Goal: Transaction & Acquisition: Purchase product/service

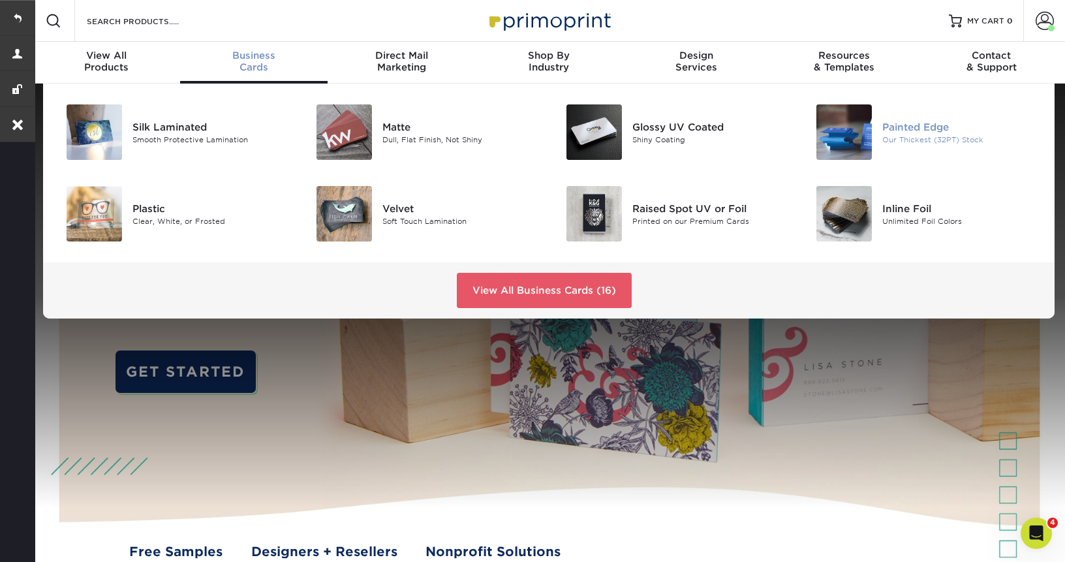
click at [911, 129] on div "Painted Edge" at bounding box center [960, 126] width 157 height 14
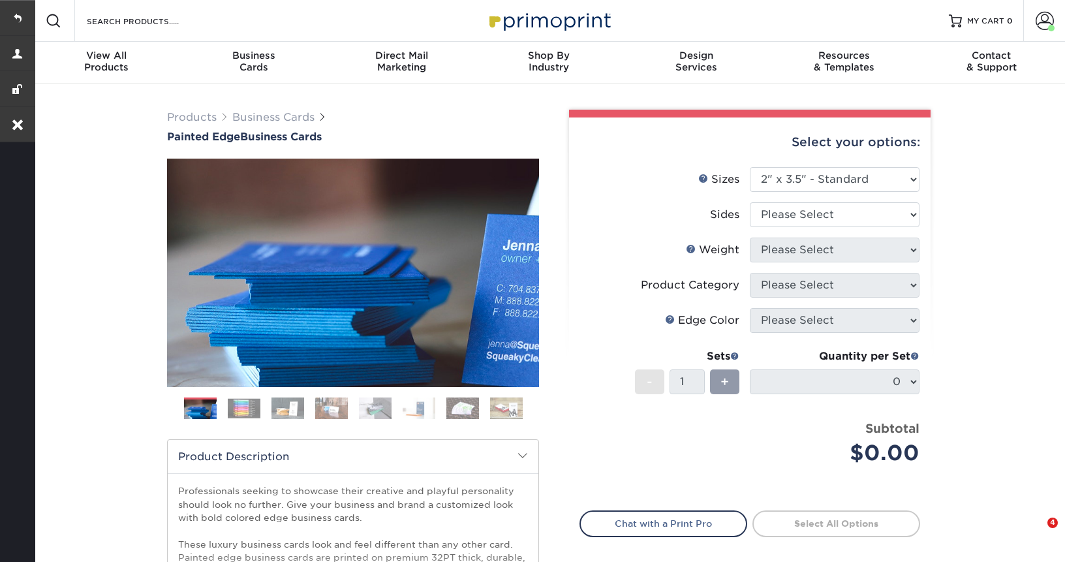
select select "2.00x3.50"
select select "13abbda7-1d64-4f25-8bb2-c179b224825d"
click at [749, 202] on select "Please Select Print Both Sides Print Front Only" at bounding box center [834, 214] width 170 height 25
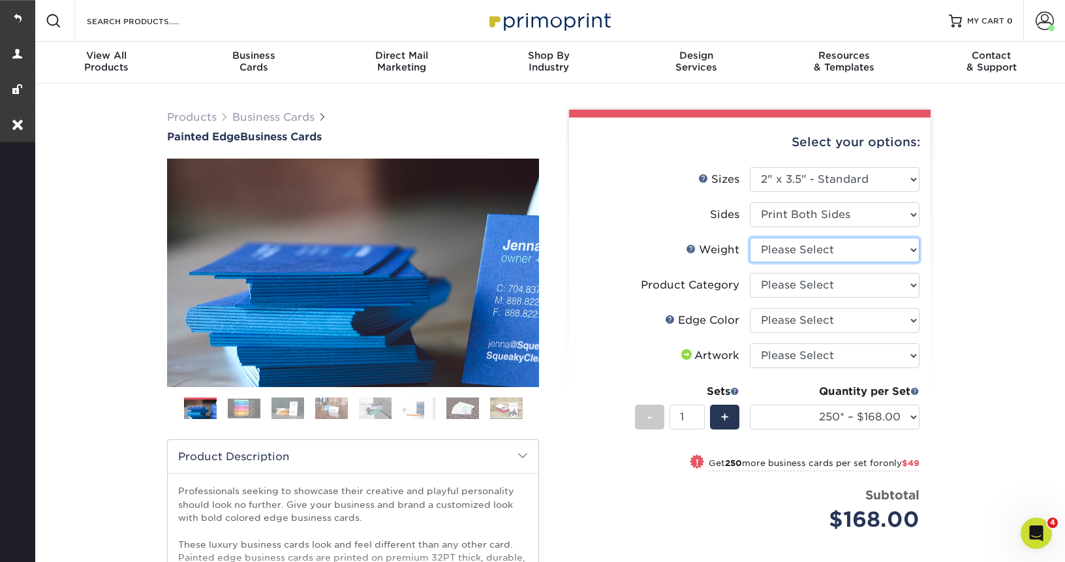
click at [839, 250] on select "Please Select 32PTUC" at bounding box center [834, 249] width 170 height 25
select select "32PTUC"
click at [749, 237] on select "Please Select 32PTUC" at bounding box center [834, 249] width 170 height 25
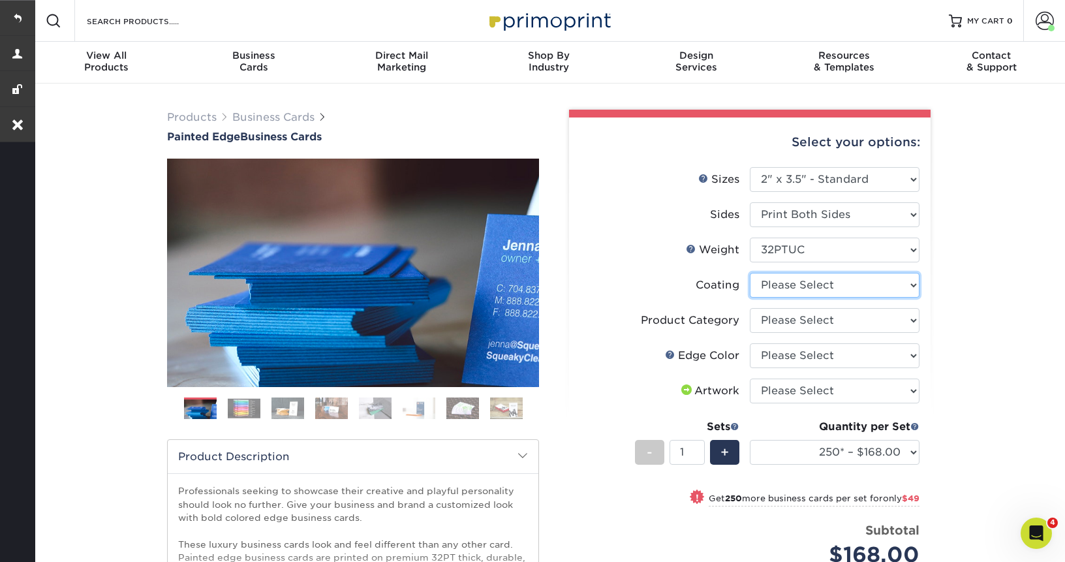
click at [834, 286] on select at bounding box center [834, 285] width 170 height 25
select select "3e7618de-abca-4bda-9f97-8b9129e913d8"
click at [749, 273] on select at bounding box center [834, 285] width 170 height 25
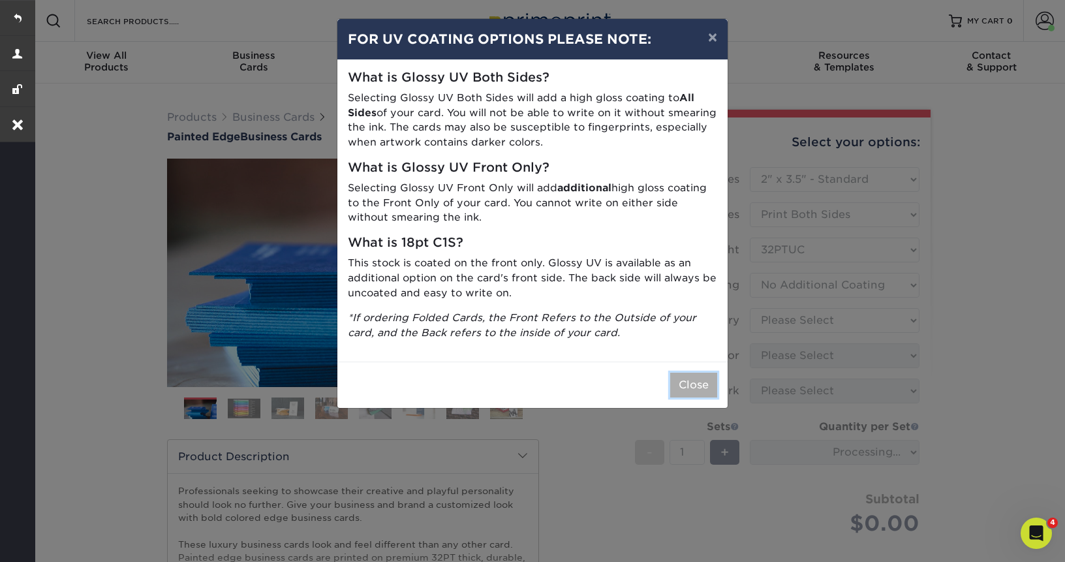
click at [694, 378] on button "Close" at bounding box center [693, 384] width 47 height 25
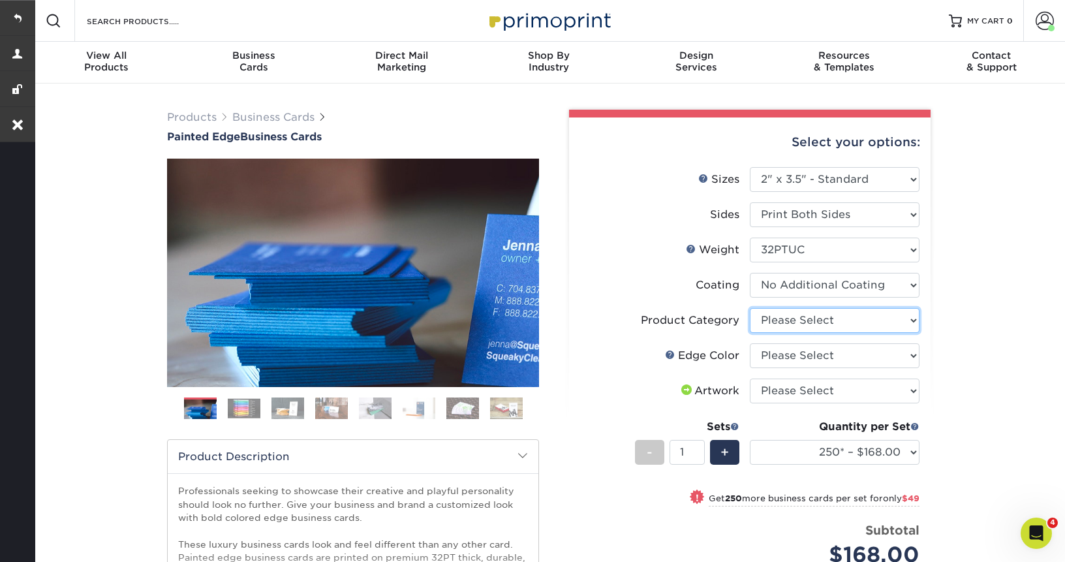
click at [854, 319] on select "Please Select Business Cards" at bounding box center [834, 320] width 170 height 25
select select "3b5148f1-0588-4f88-a218-97bcfdce65c1"
click at [749, 308] on select "Please Select Business Cards" at bounding box center [834, 320] width 170 height 25
click at [832, 358] on select "Please Select Charcoal Black Brown Blue Pearlescent Blue Pearlescent Gold Pearl…" at bounding box center [834, 355] width 170 height 25
select select "211cd225-22d2-46f5-b9be-c5fa0d34557d"
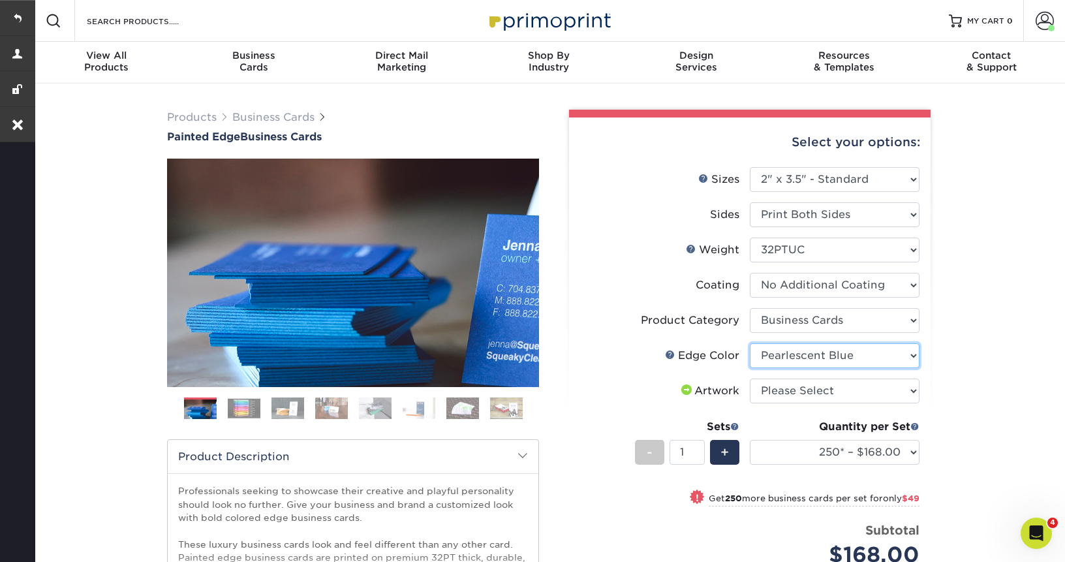
click at [749, 343] on select "Please Select Charcoal Black Brown Blue Pearlescent Blue Pearlescent Gold Pearl…" at bounding box center [834, 355] width 170 height 25
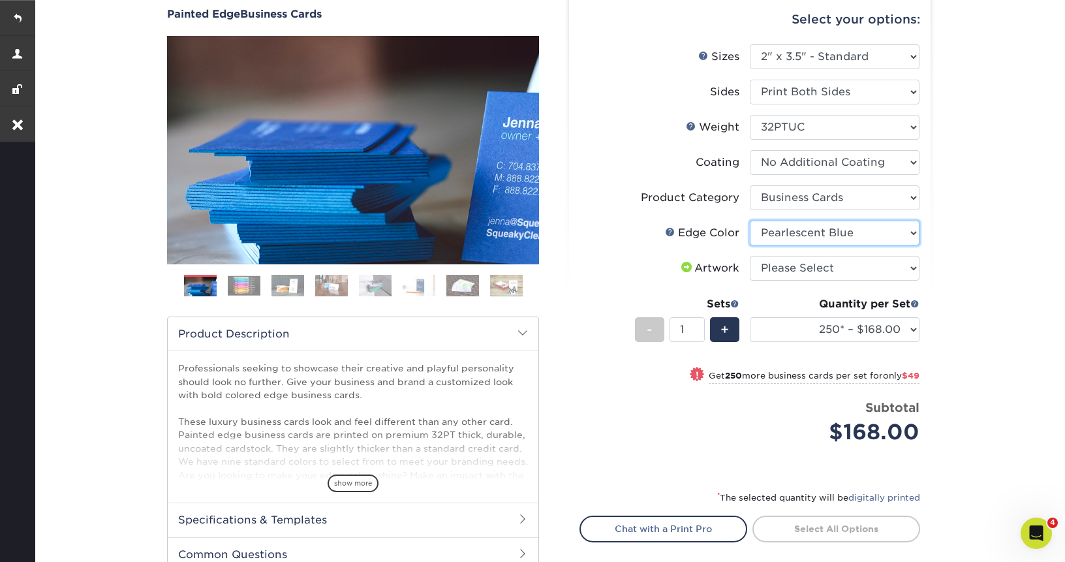
scroll to position [136, 0]
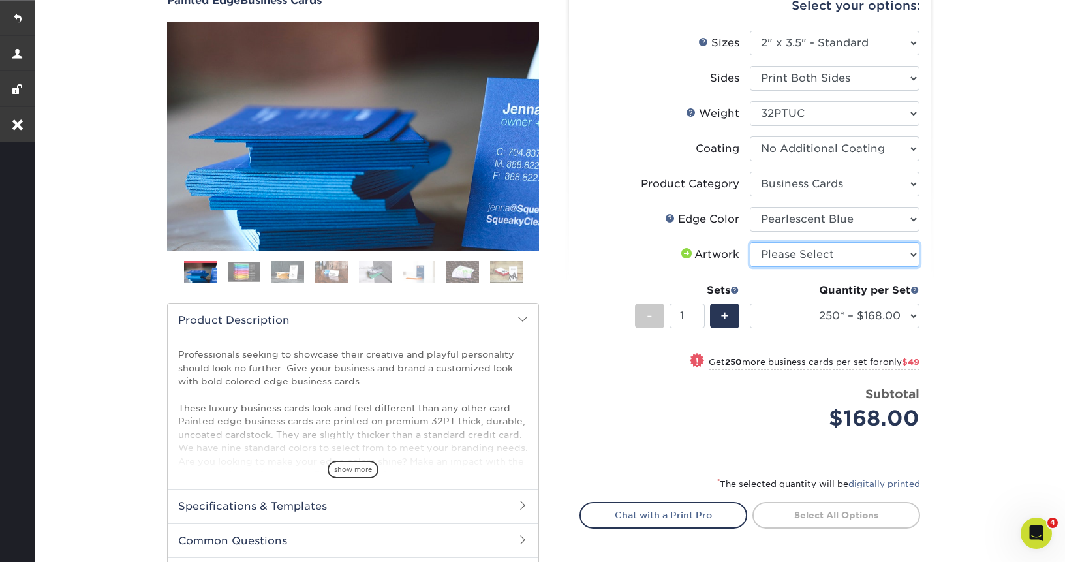
click at [811, 249] on select "Please Select I will upload files I need a design - $100" at bounding box center [834, 254] width 170 height 25
select select "upload"
click at [749, 242] on select "Please Select I will upload files I need a design - $100" at bounding box center [834, 254] width 170 height 25
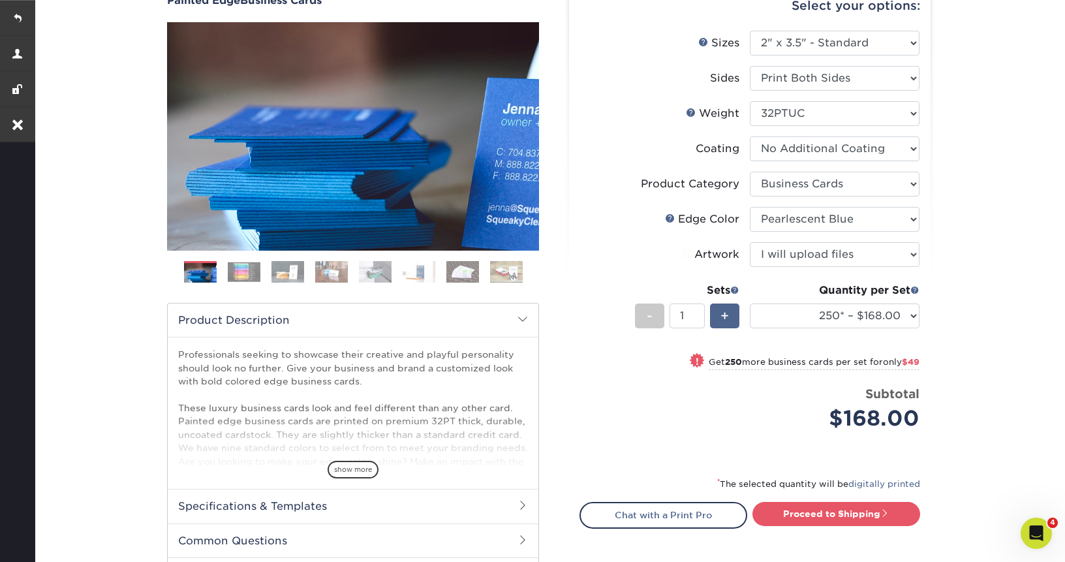
click at [720, 320] on span "+" at bounding box center [724, 316] width 8 height 20
type input "2"
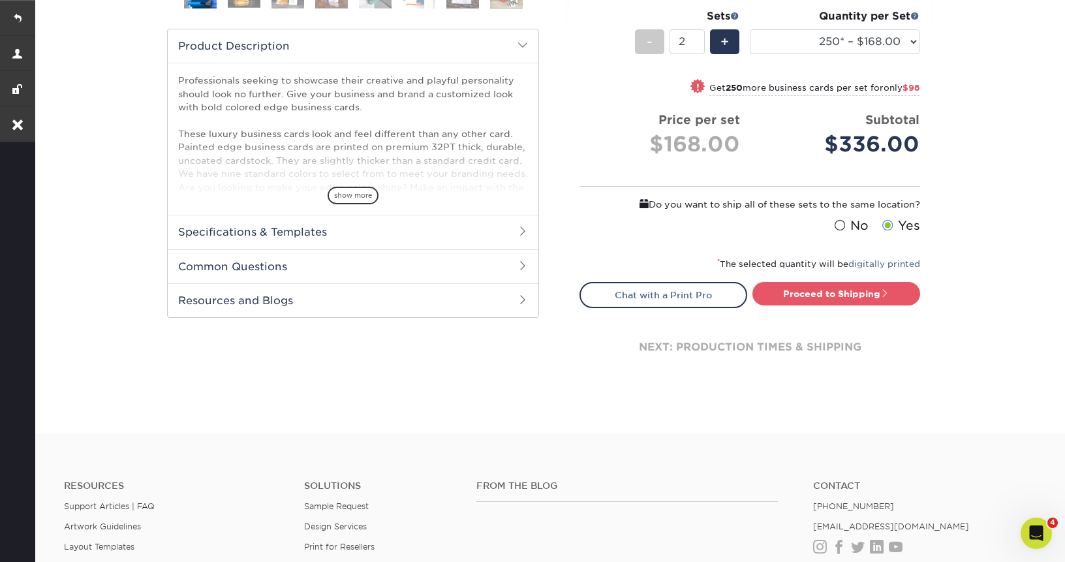
scroll to position [445, 0]
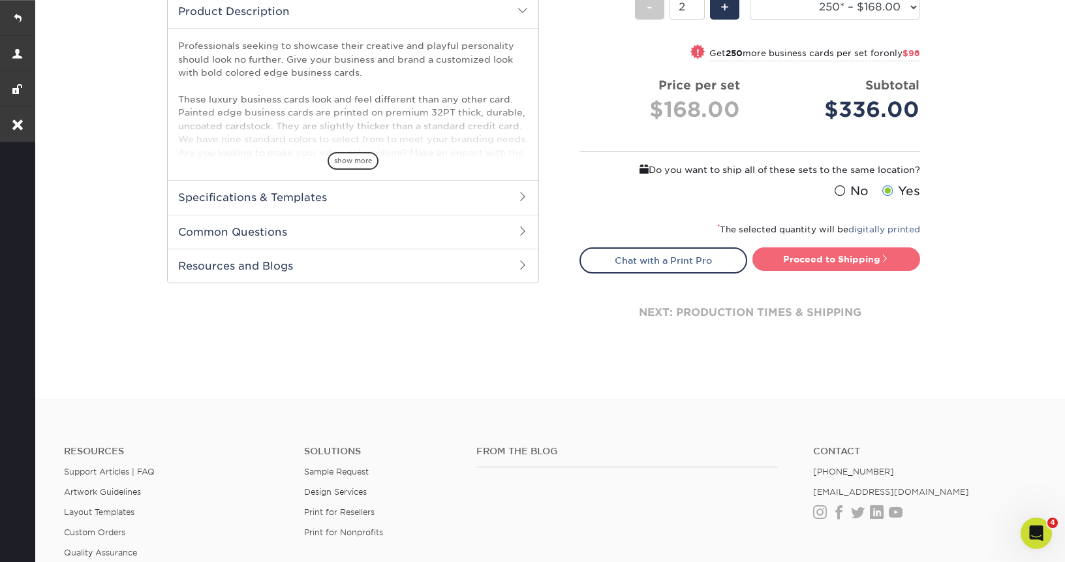
click at [817, 263] on link "Proceed to Shipping" at bounding box center [836, 258] width 168 height 23
type input "Set 1"
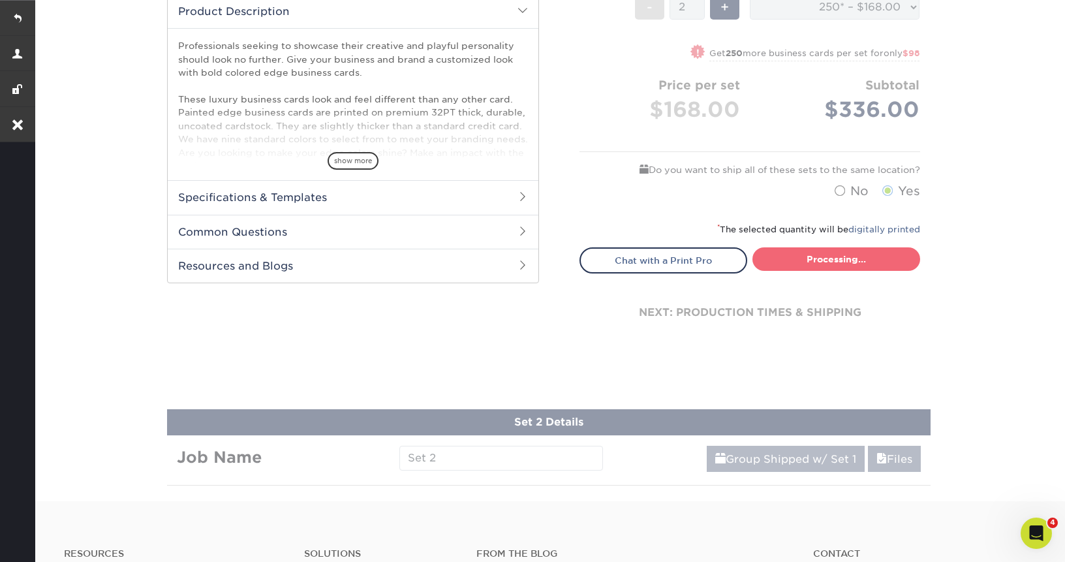
select select "b1d50ed3-fc81-464d-a1d8-d1915fbce704"
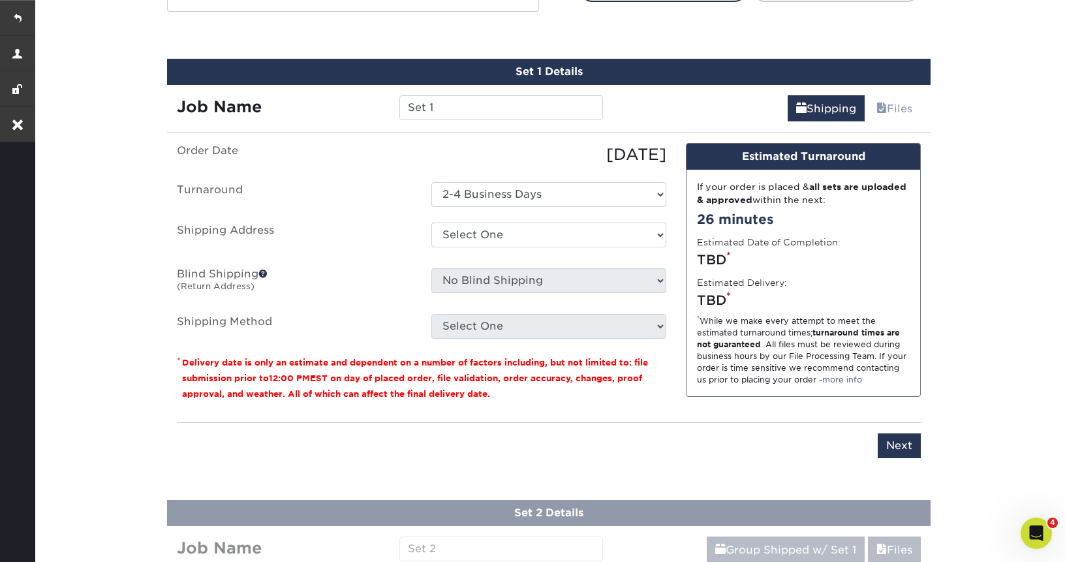
scroll to position [727, 0]
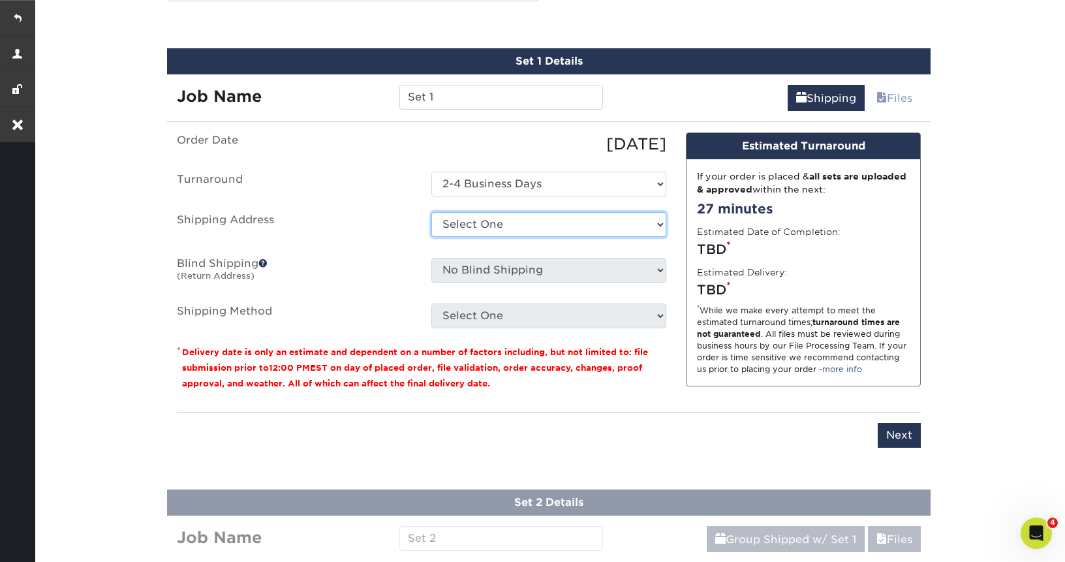
click at [511, 226] on select "Select One Ben Griffeth Caden Queck Don Thompson FAKE #1 FAKE #2 George Paras G…" at bounding box center [548, 224] width 235 height 25
select select "284786"
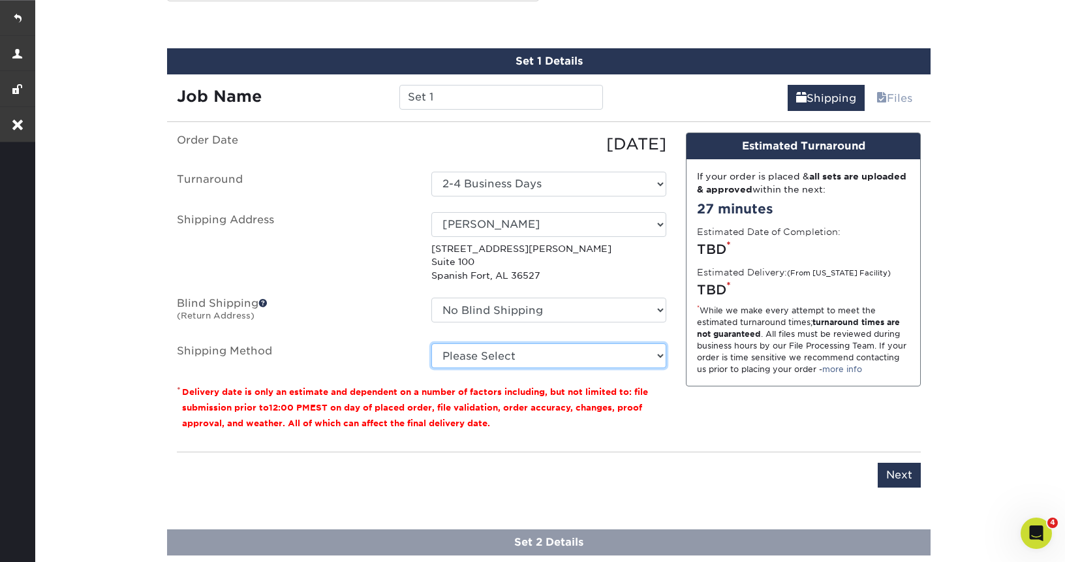
click at [539, 364] on select "Please Select Ground Shipping (+$15.08) 3 Day Shipping Service (+$16.56) 2 Day …" at bounding box center [548, 355] width 235 height 25
select select "03"
click at [431, 343] on select "Please Select Ground Shipping (+$15.08) 3 Day Shipping Service (+$16.56) 2 Day …" at bounding box center [548, 355] width 235 height 25
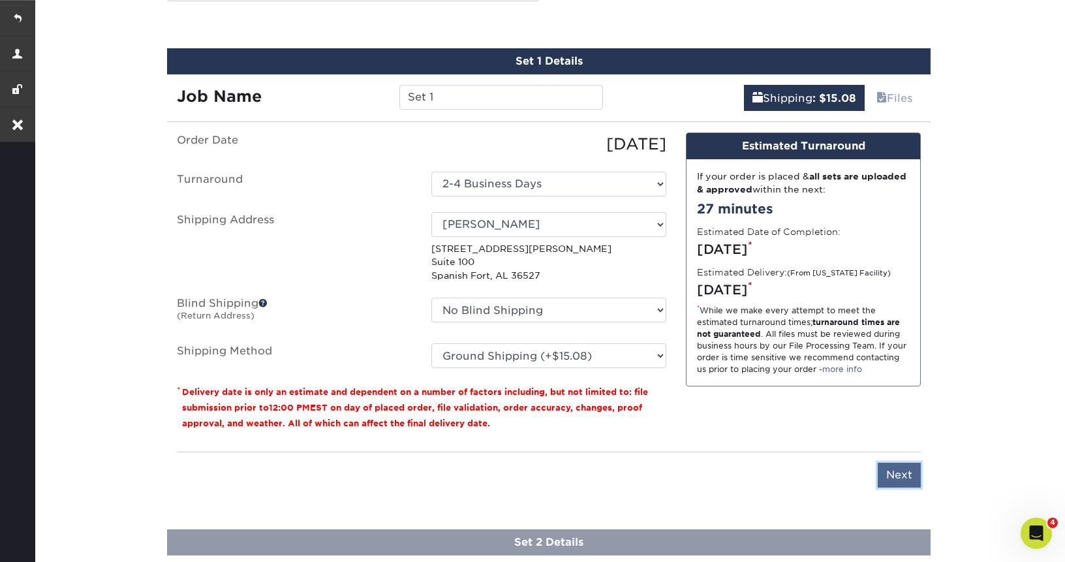
click at [894, 473] on input "Next" at bounding box center [898, 474] width 43 height 25
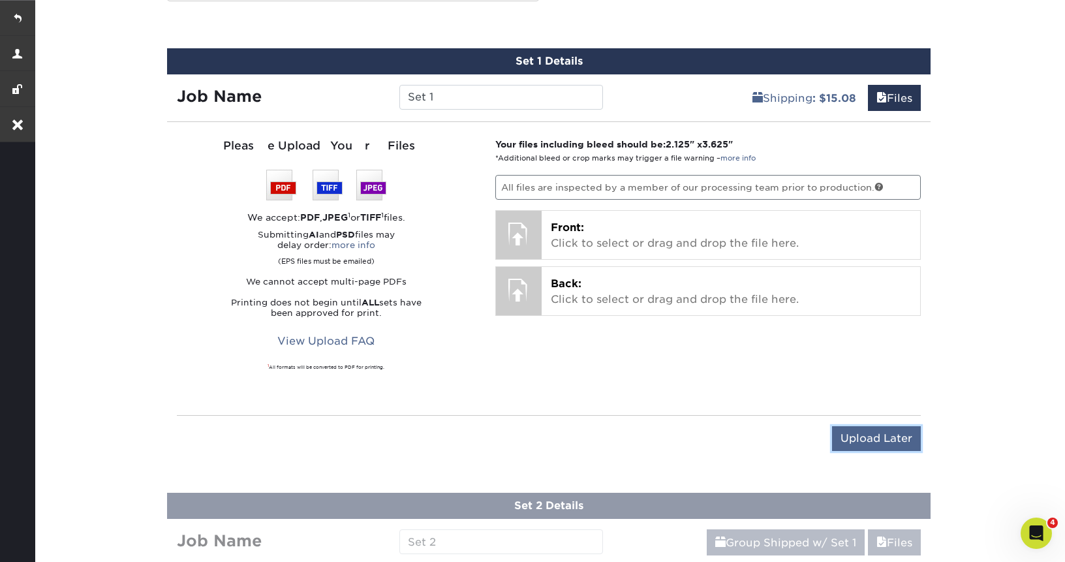
click at [883, 445] on input "Upload Later" at bounding box center [876, 438] width 89 height 25
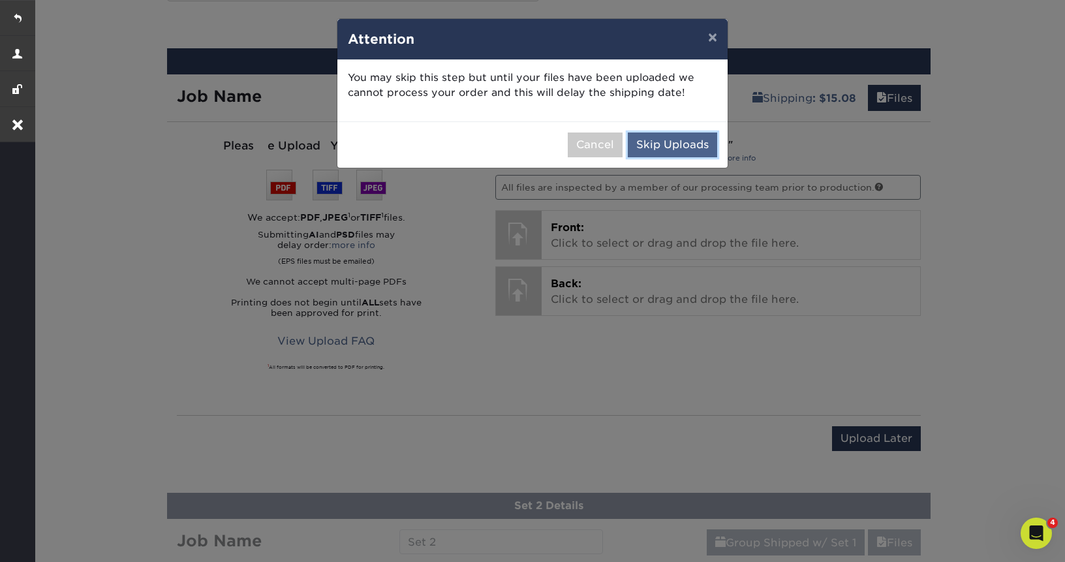
click at [695, 144] on button "Skip Uploads" at bounding box center [671, 144] width 89 height 25
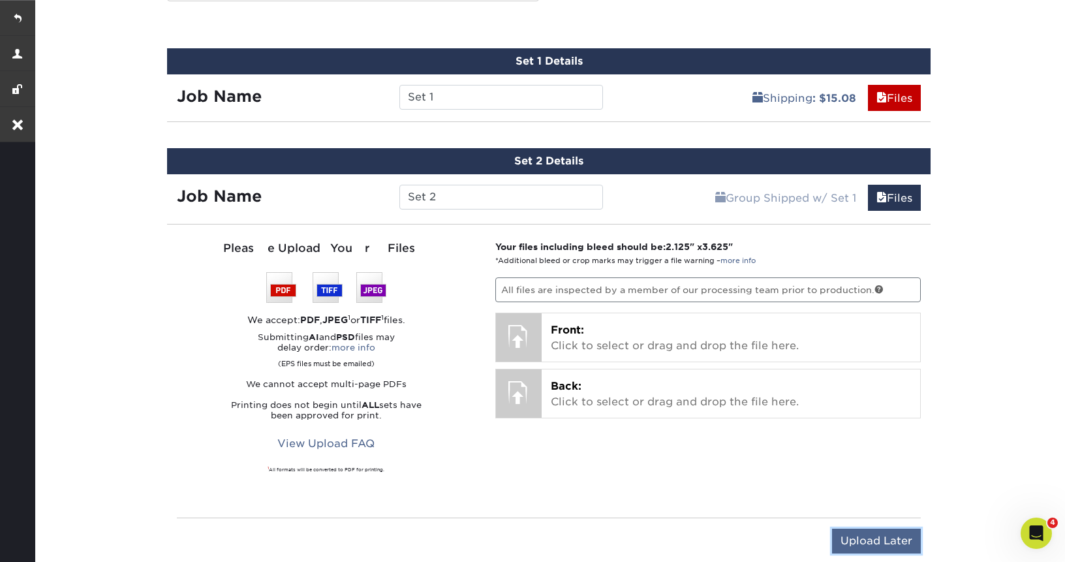
click at [863, 544] on input "Upload Later" at bounding box center [876, 540] width 89 height 25
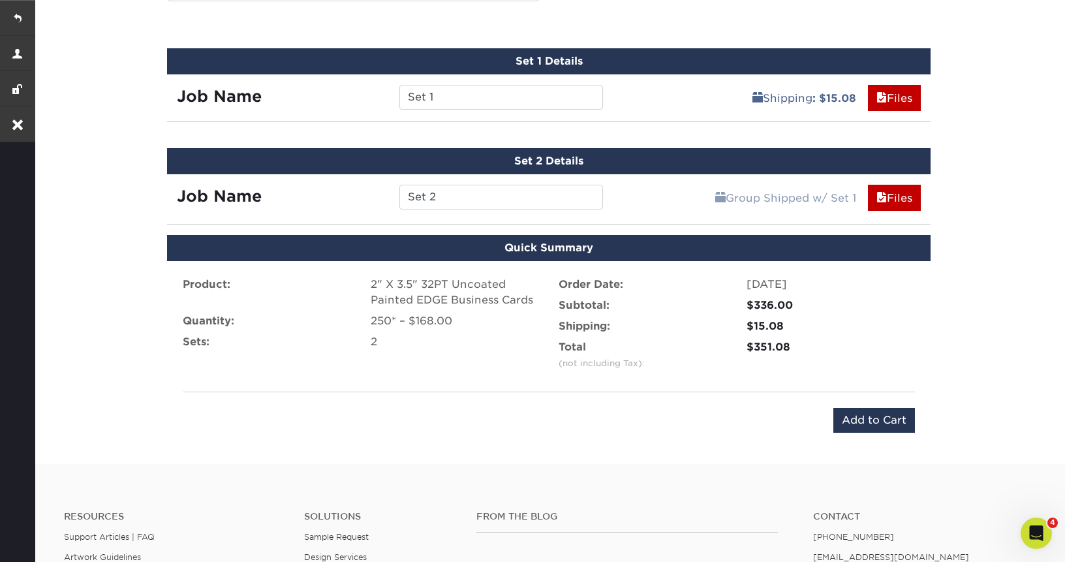
click at [370, 282] on div "2" X 3.5" 32PT Uncoated Painted EDGE Business Cards" at bounding box center [454, 292] width 168 height 31
copy div "2" X 3.5" 32PT Uncoated Painted EDGE Business Card"
drag, startPoint x: 530, startPoint y: 302, endPoint x: 372, endPoint y: 286, distance: 159.3
click at [372, 286] on div "2" X 3.5" 32PT Uncoated Painted EDGE Business Cards" at bounding box center [454, 292] width 168 height 31
click at [899, 423] on input "Add to Cart" at bounding box center [874, 420] width 82 height 25
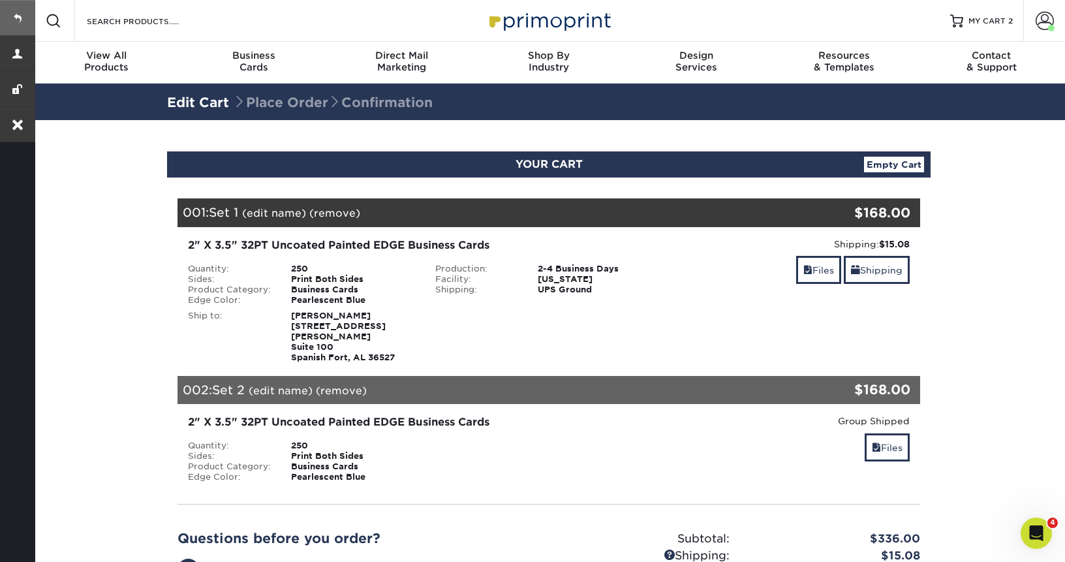
click at [20, 17] on link at bounding box center [17, 17] width 35 height 35
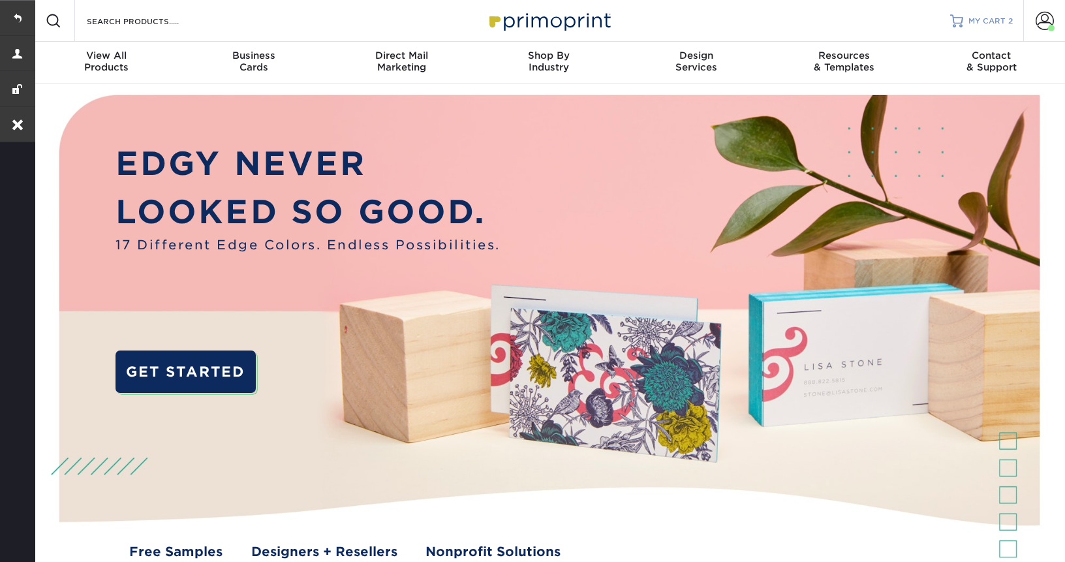
click at [992, 16] on span "MY CART" at bounding box center [986, 21] width 37 height 11
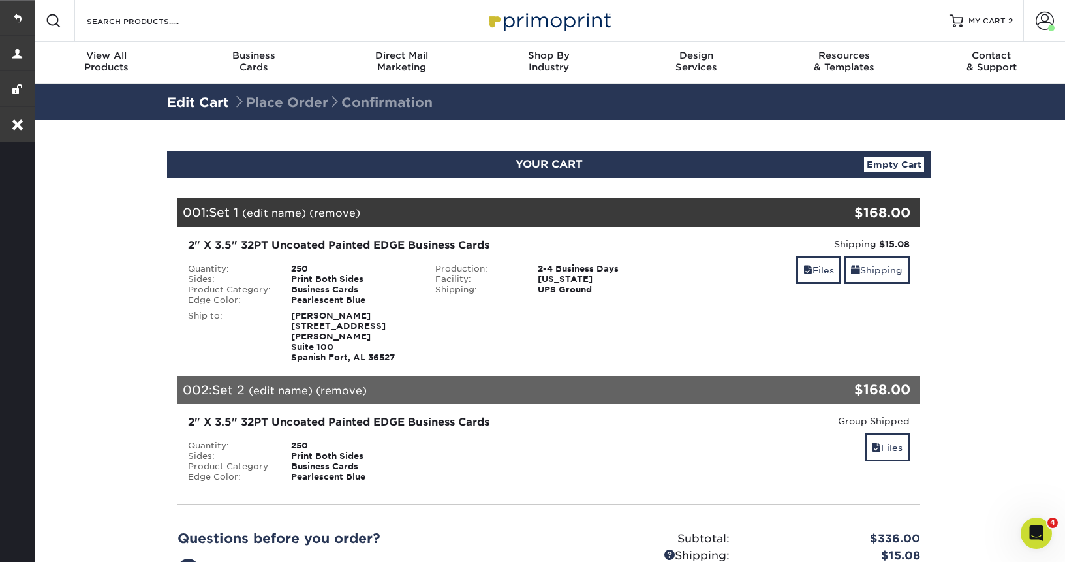
click at [282, 210] on link "(edit name)" at bounding box center [274, 213] width 64 height 12
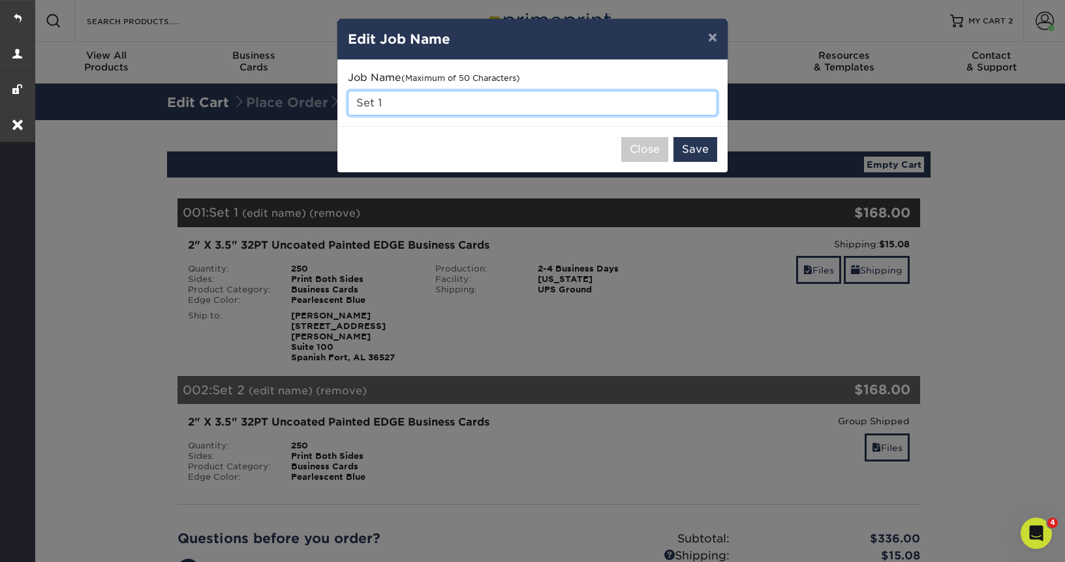
click at [455, 100] on input "Set 1" at bounding box center [532, 103] width 369 height 25
paste input "[PERSON_NAME]"
type input "[PERSON_NAME]"
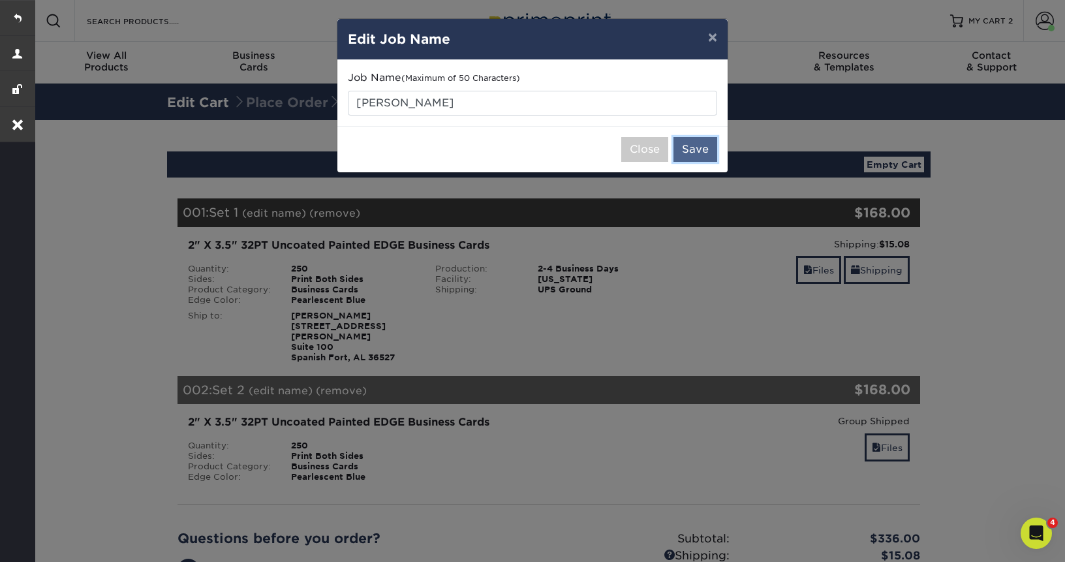
click at [695, 147] on button "Save" at bounding box center [695, 149] width 44 height 25
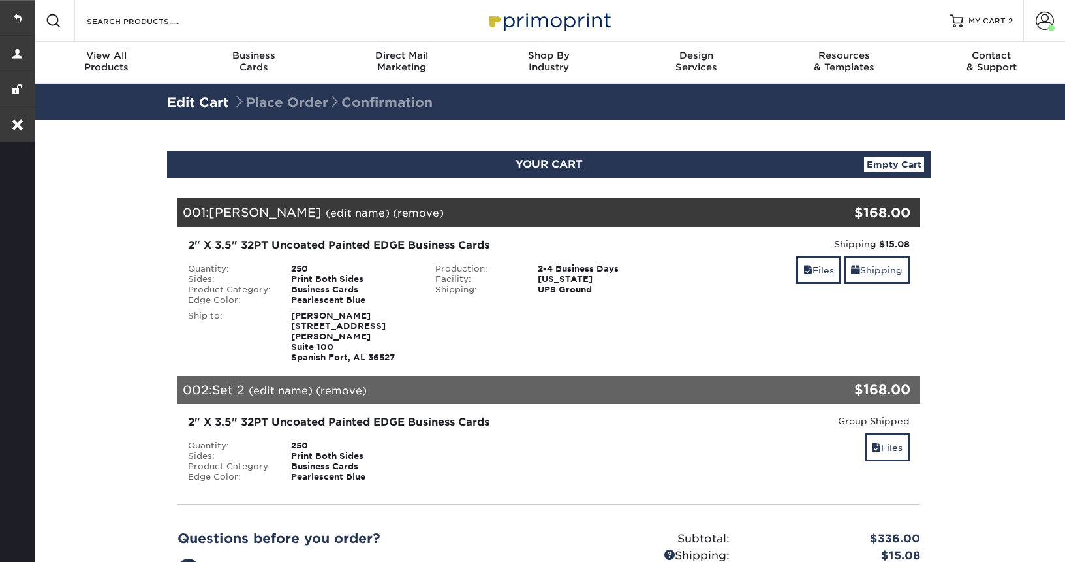
click at [292, 384] on link "(edit name)" at bounding box center [281, 390] width 64 height 12
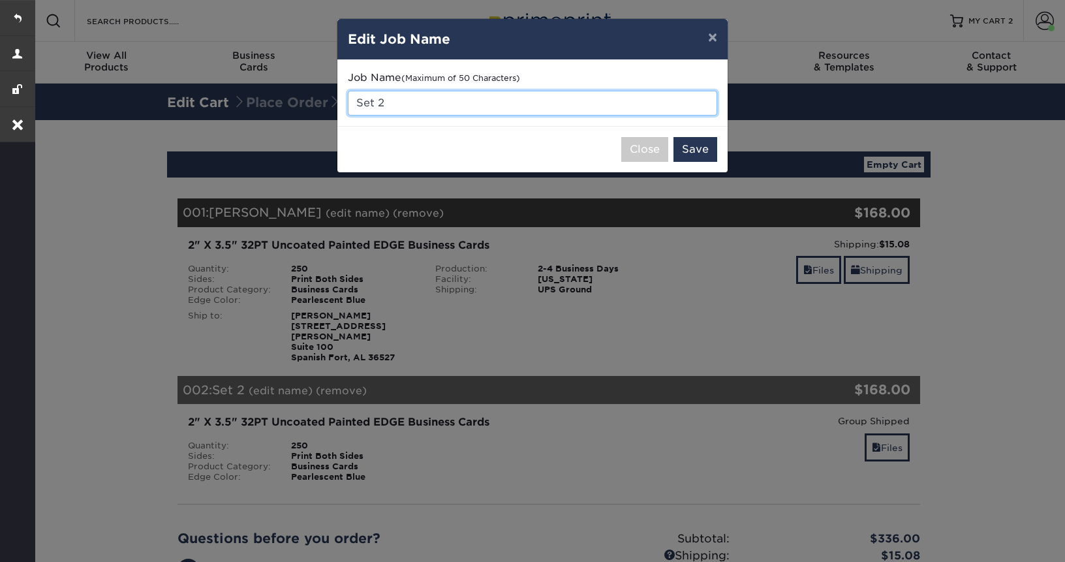
click at [414, 107] on input "Set 2" at bounding box center [532, 103] width 369 height 25
paste input "Todd Boyles"
type input "[PERSON_NAME]"
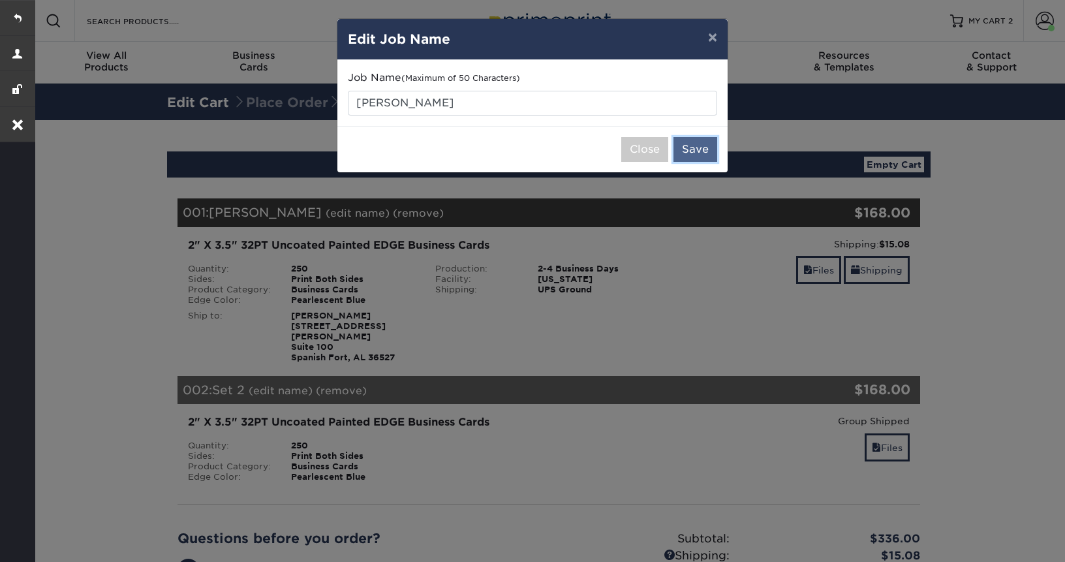
click at [695, 149] on button "Save" at bounding box center [695, 149] width 44 height 25
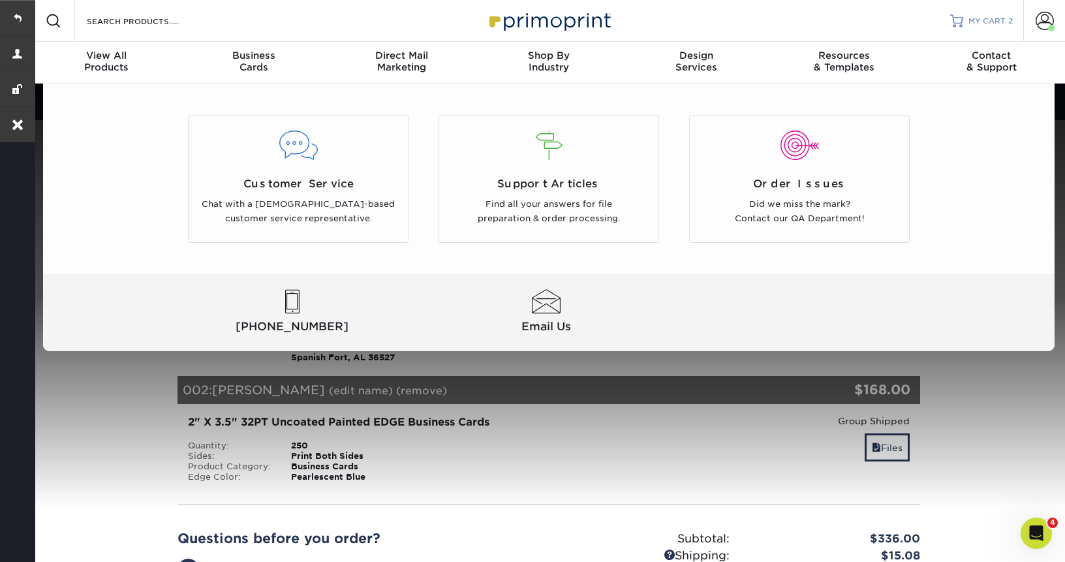
click at [961, 20] on div at bounding box center [956, 20] width 13 height 13
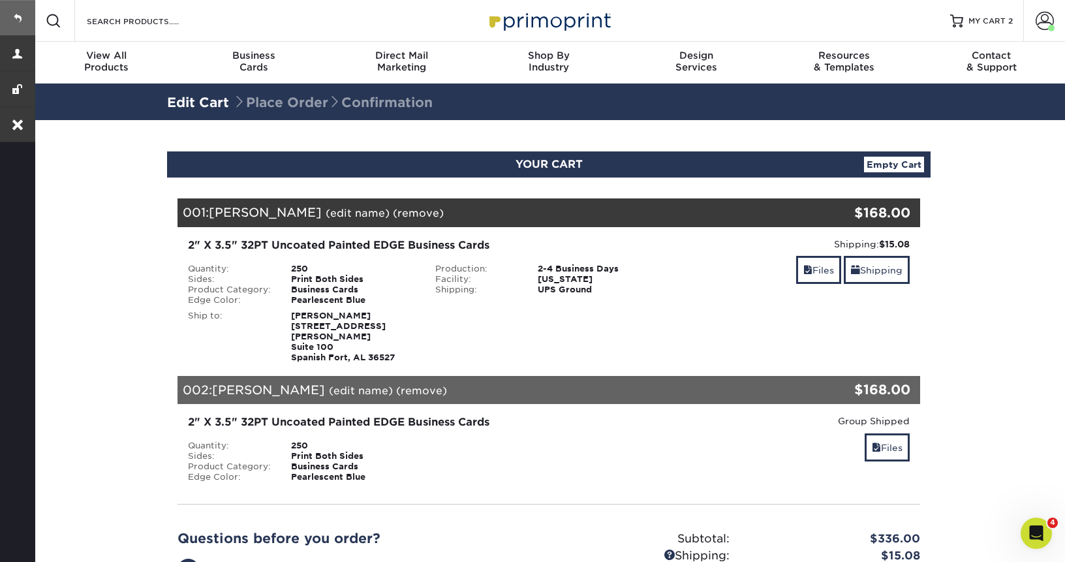
click at [13, 20] on link at bounding box center [17, 17] width 35 height 35
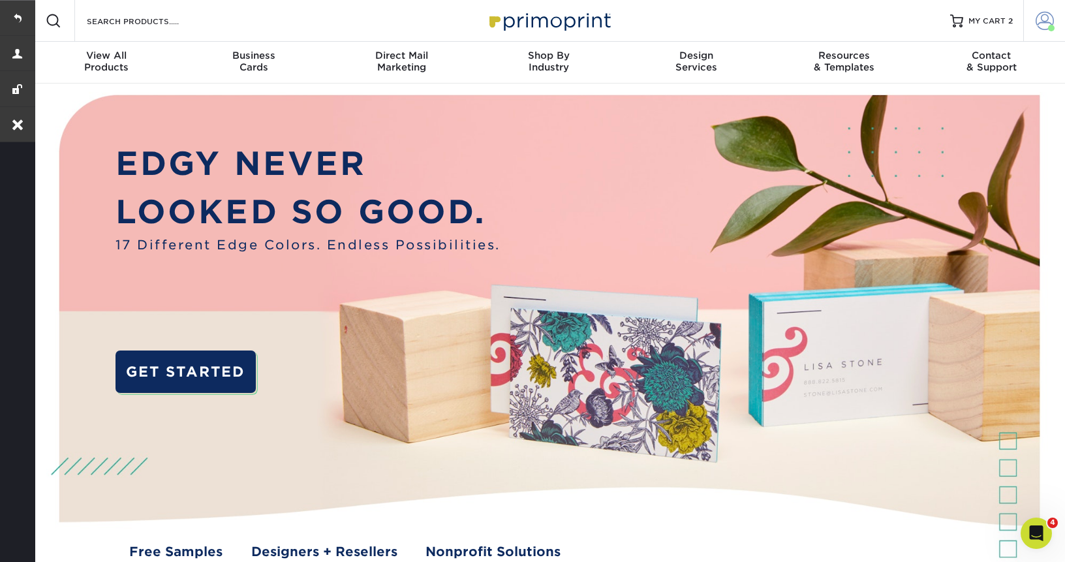
click at [1046, 25] on span at bounding box center [1044, 21] width 18 height 18
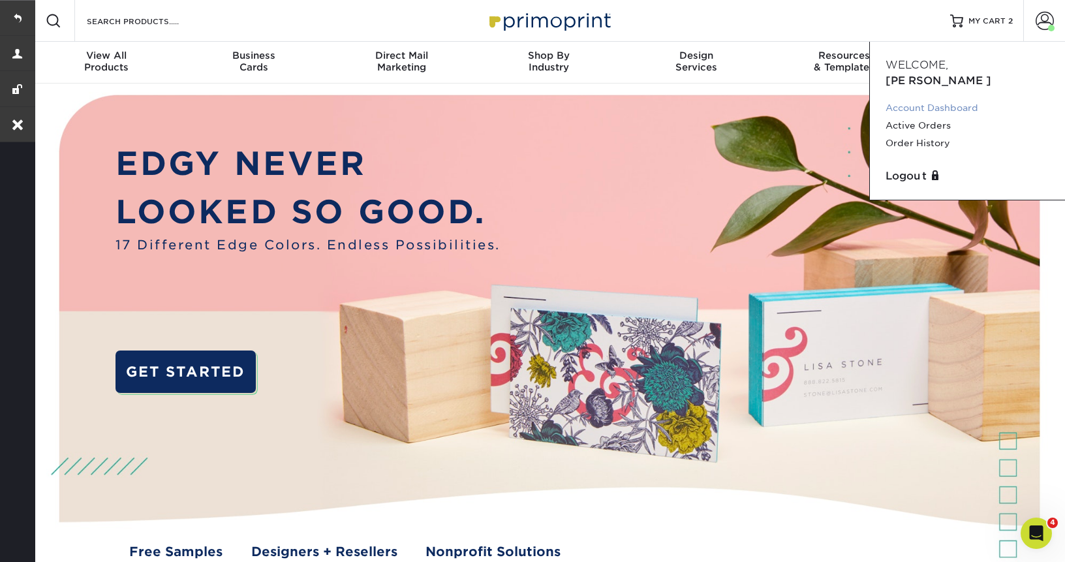
click at [920, 99] on link "Account Dashboard" at bounding box center [967, 108] width 164 height 18
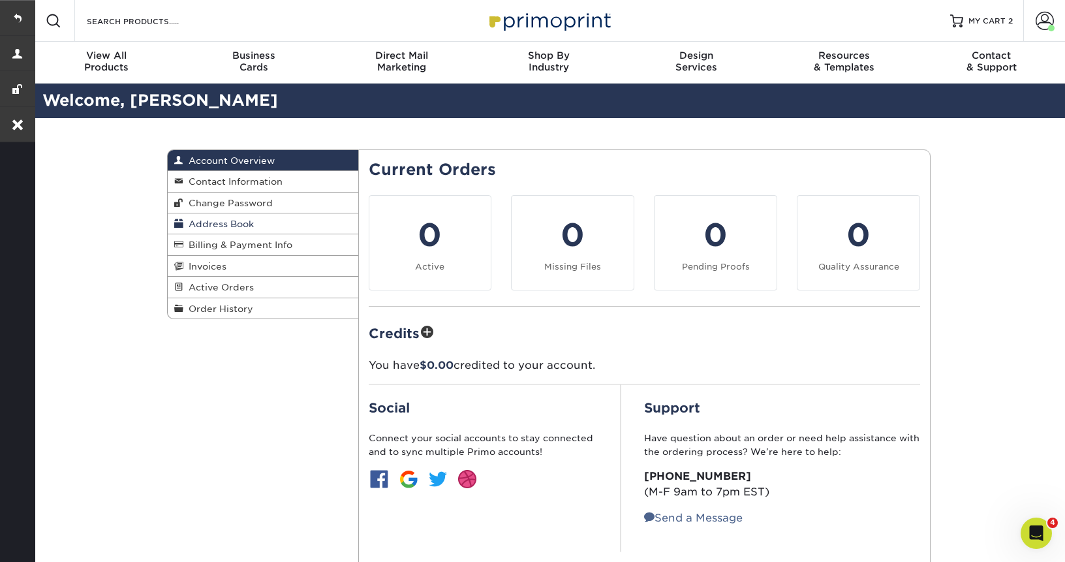
click at [214, 227] on span "Address Book" at bounding box center [218, 224] width 70 height 10
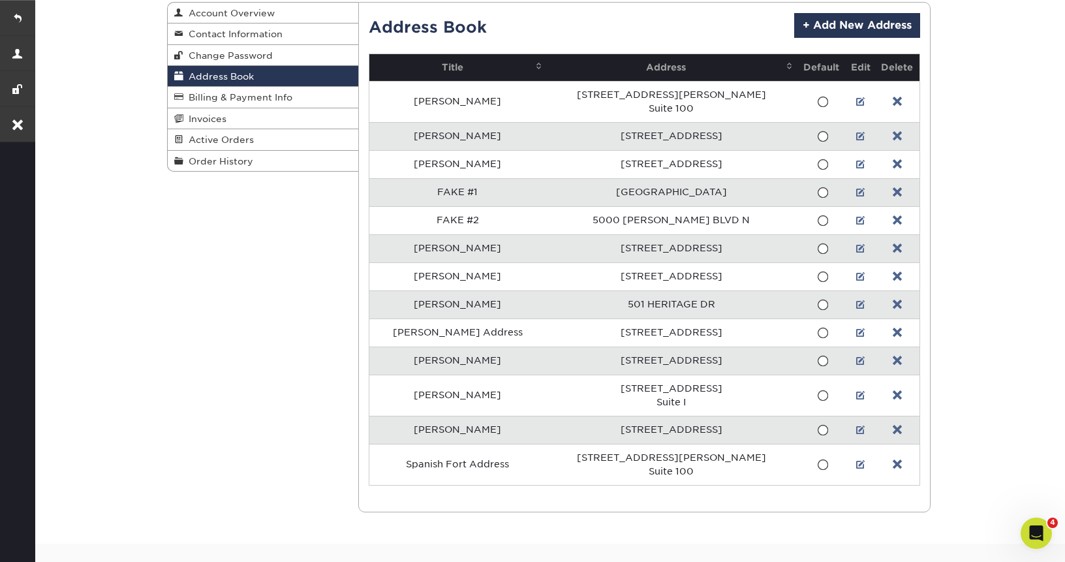
scroll to position [164, 0]
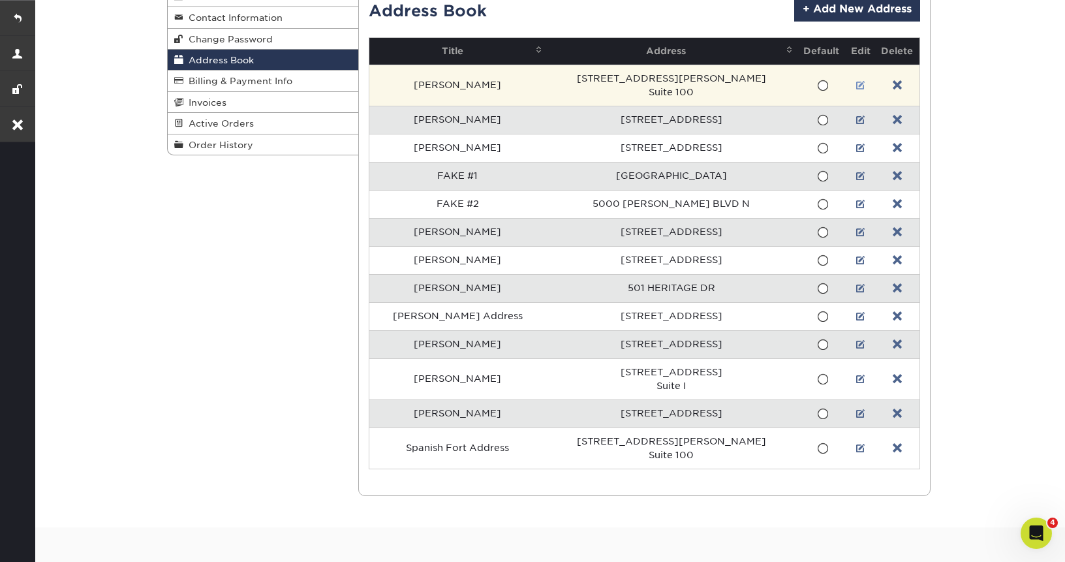
click at [856, 83] on link at bounding box center [860, 85] width 9 height 10
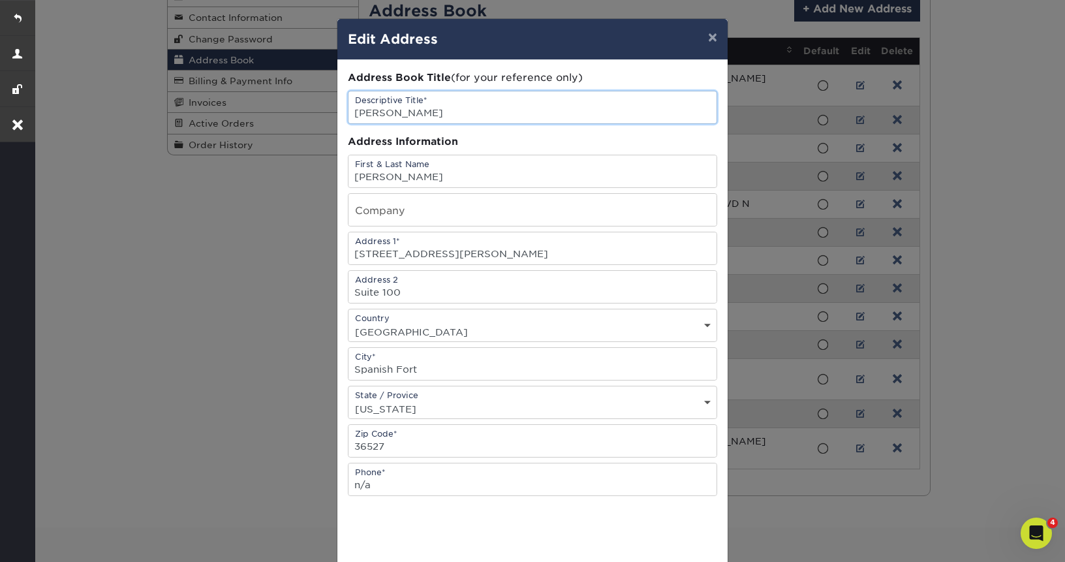
click at [421, 110] on input "[PERSON_NAME]" at bounding box center [532, 107] width 368 height 32
drag, startPoint x: 429, startPoint y: 119, endPoint x: 320, endPoint y: 119, distance: 108.9
click at [320, 119] on div "× Edit Address Address Book Title (for your reference only) Descriptive Title* …" at bounding box center [532, 281] width 1065 height 562
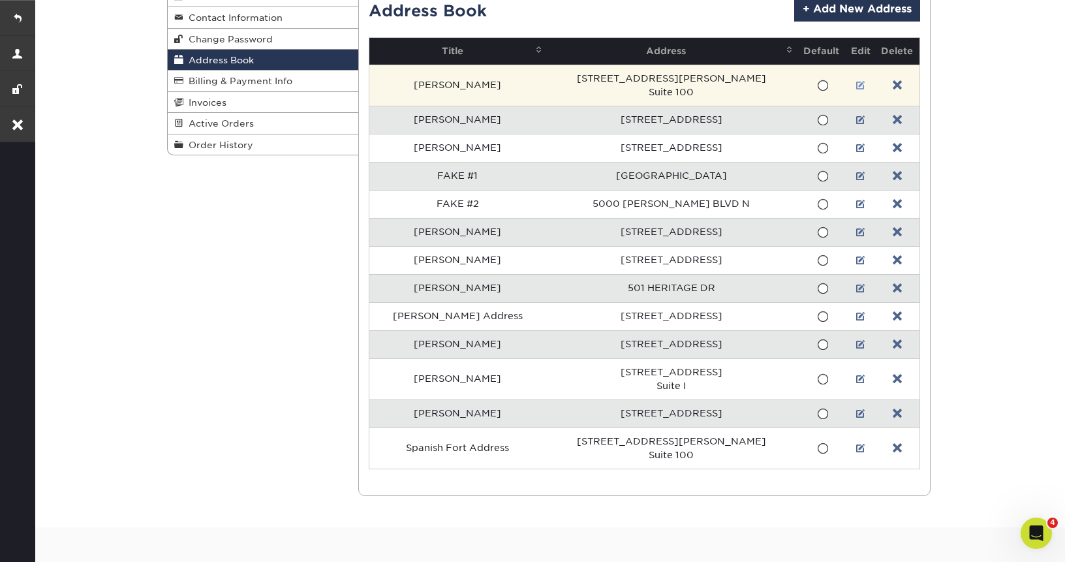
click at [856, 81] on link at bounding box center [860, 85] width 9 height 10
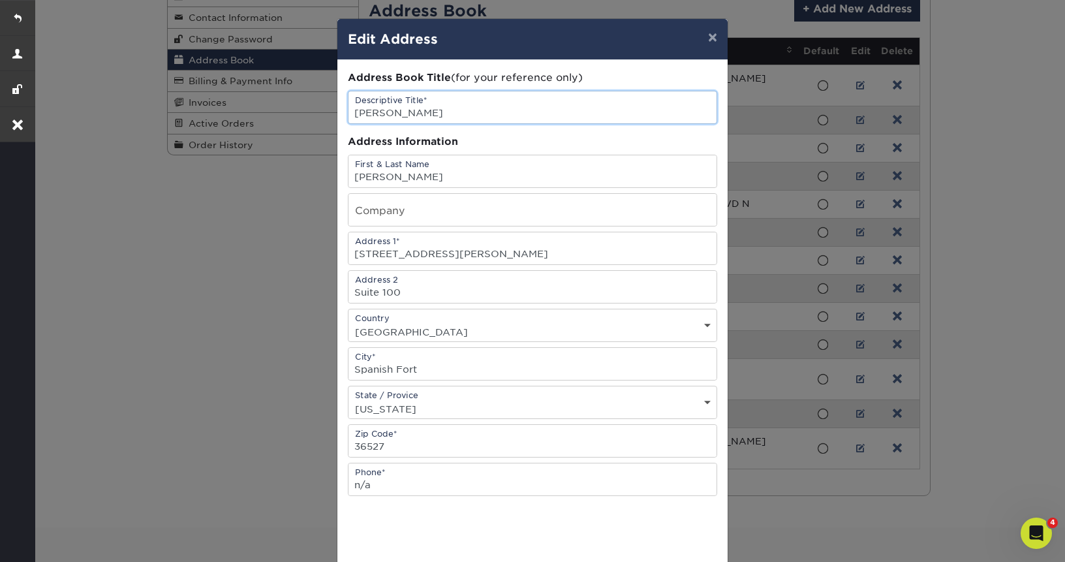
click at [478, 103] on input "[PERSON_NAME]" at bounding box center [532, 107] width 368 height 32
paste input "[PERSON_NAME]"
type input "[PERSON_NAME]"
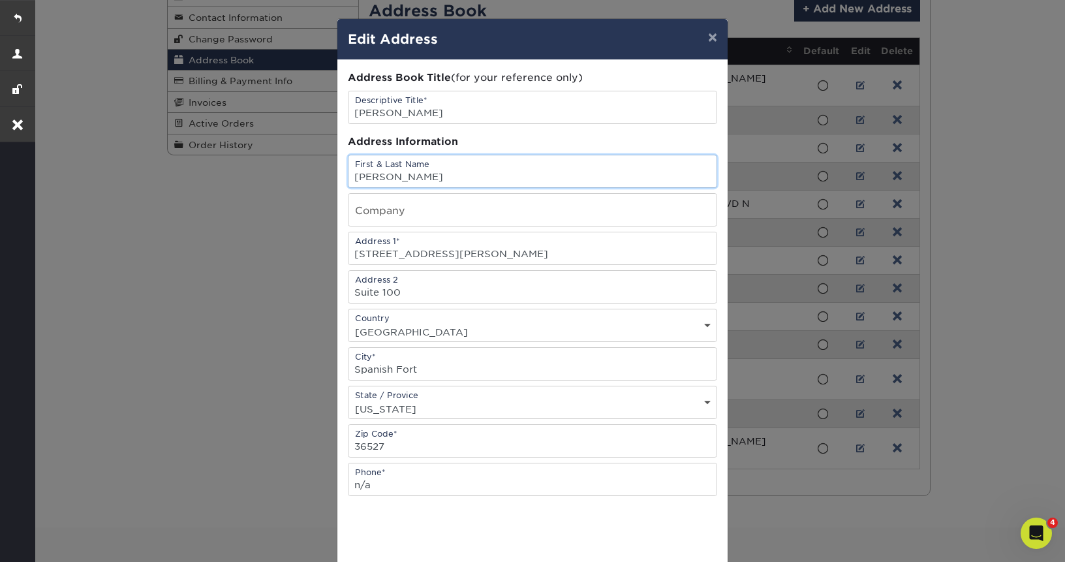
click at [419, 173] on input "[PERSON_NAME]" at bounding box center [532, 171] width 368 height 32
paste input "[PERSON_NAME]"
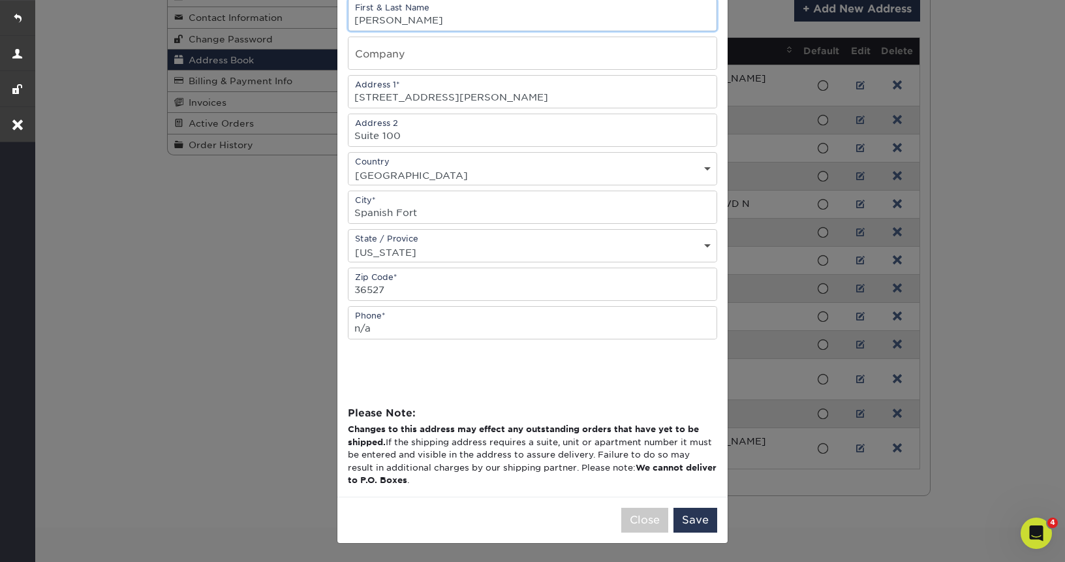
type input "[PERSON_NAME]"
click at [697, 518] on button "Save" at bounding box center [695, 519] width 44 height 25
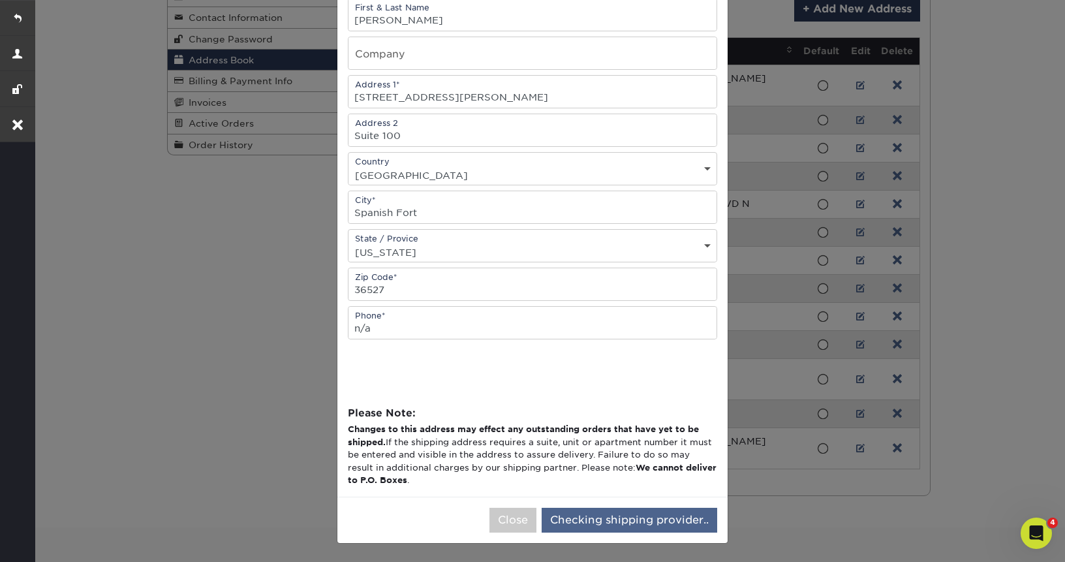
scroll to position [0, 0]
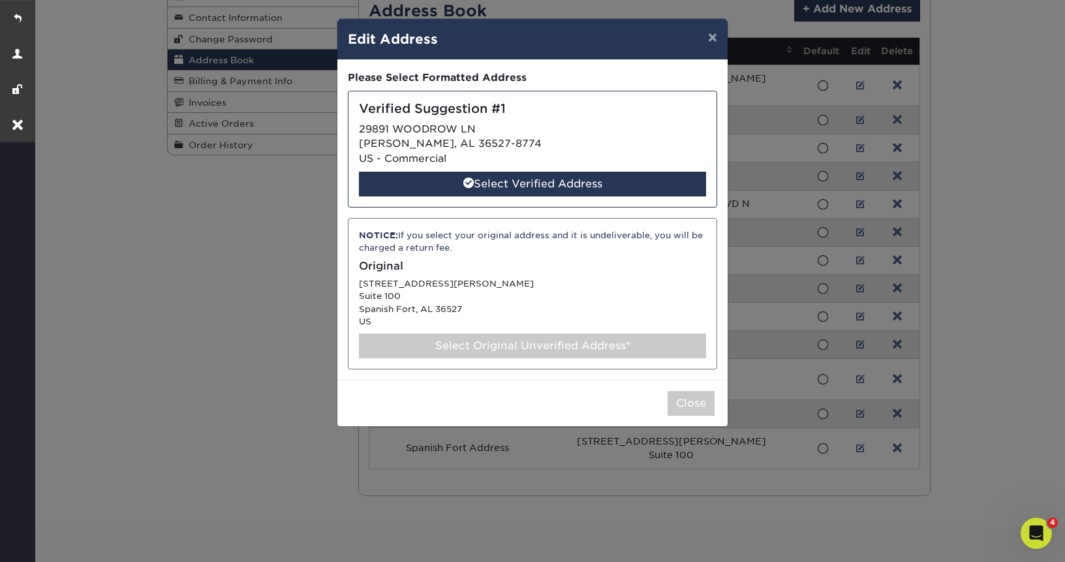
click at [460, 344] on div "Select Original Unverified Address*" at bounding box center [532, 345] width 347 height 25
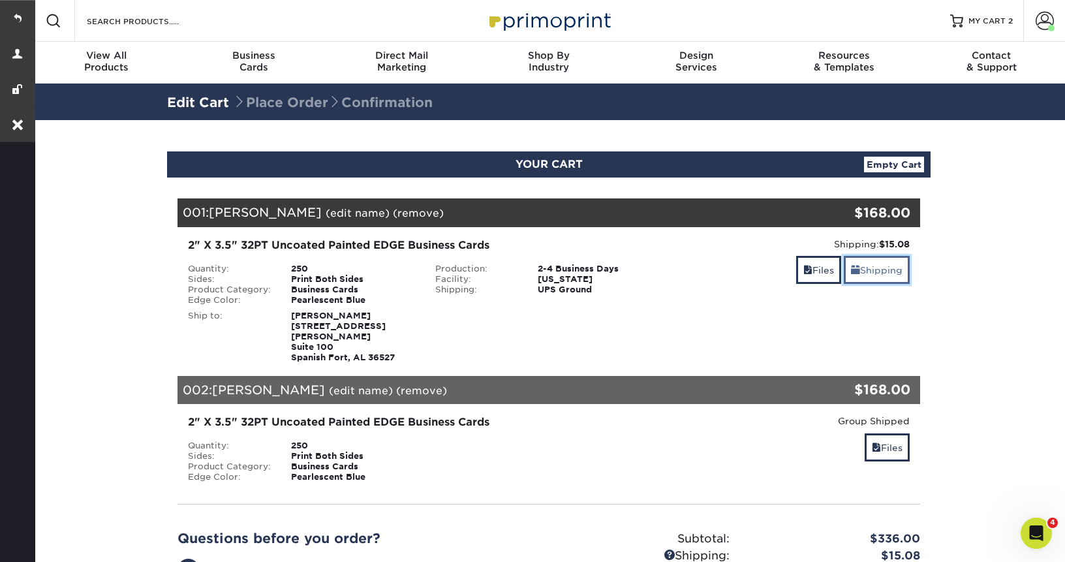
click at [857, 272] on span at bounding box center [855, 270] width 9 height 10
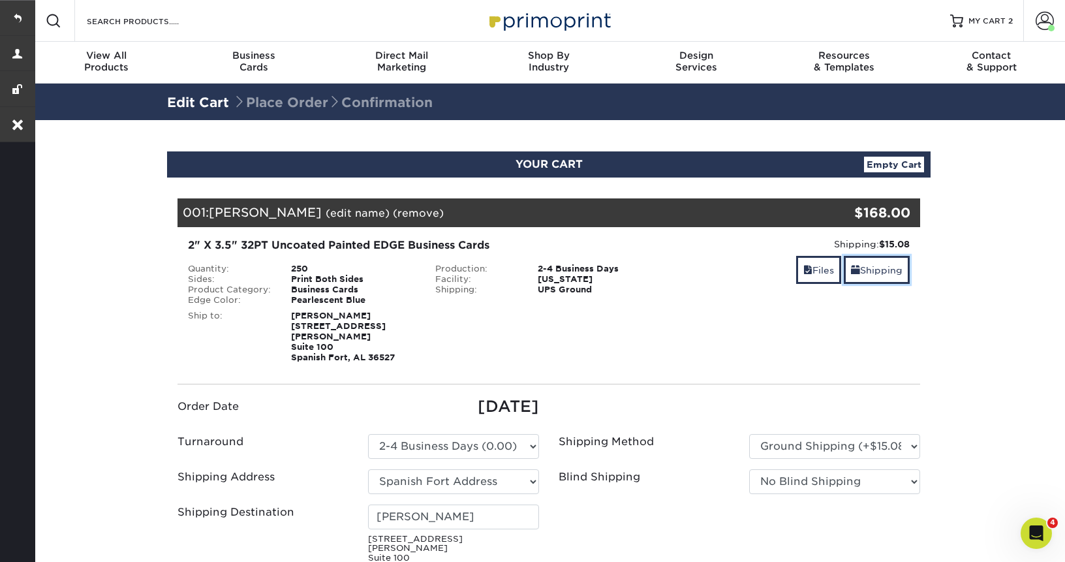
scroll to position [112, 0]
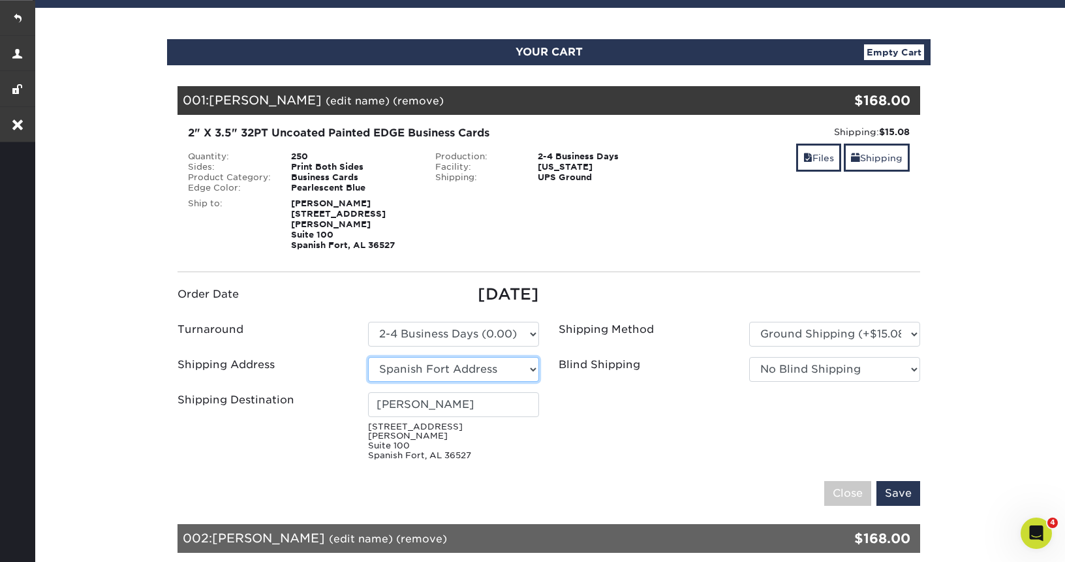
click at [494, 360] on select "Select One [PERSON_NAME] [PERSON_NAME] FAKE #1 FAKE #2 [PERSON_NAME] [PERSON_NA…" at bounding box center [453, 369] width 171 height 25
select select "284786"
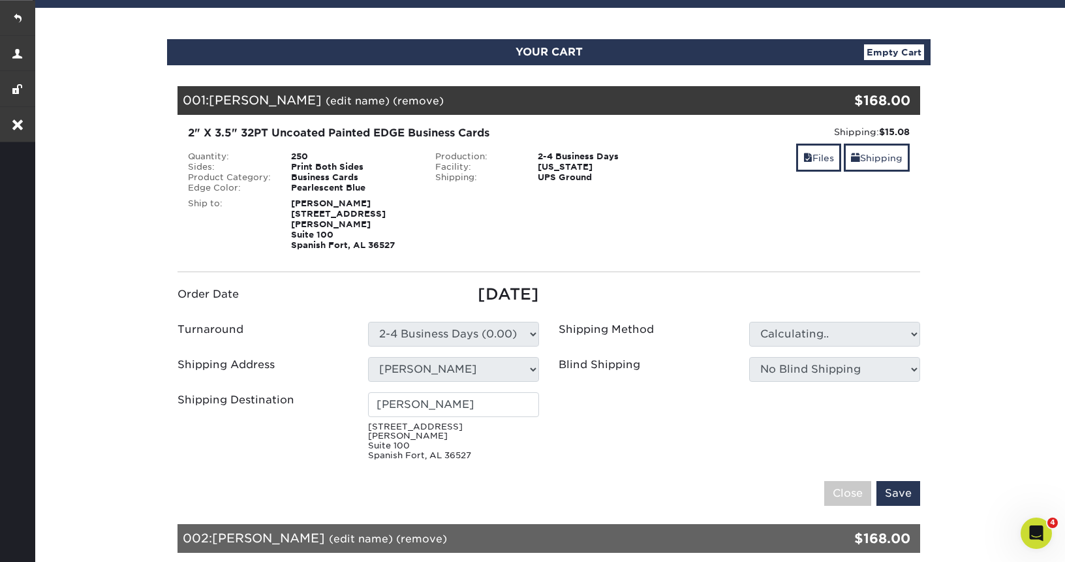
type input "[PERSON_NAME]"
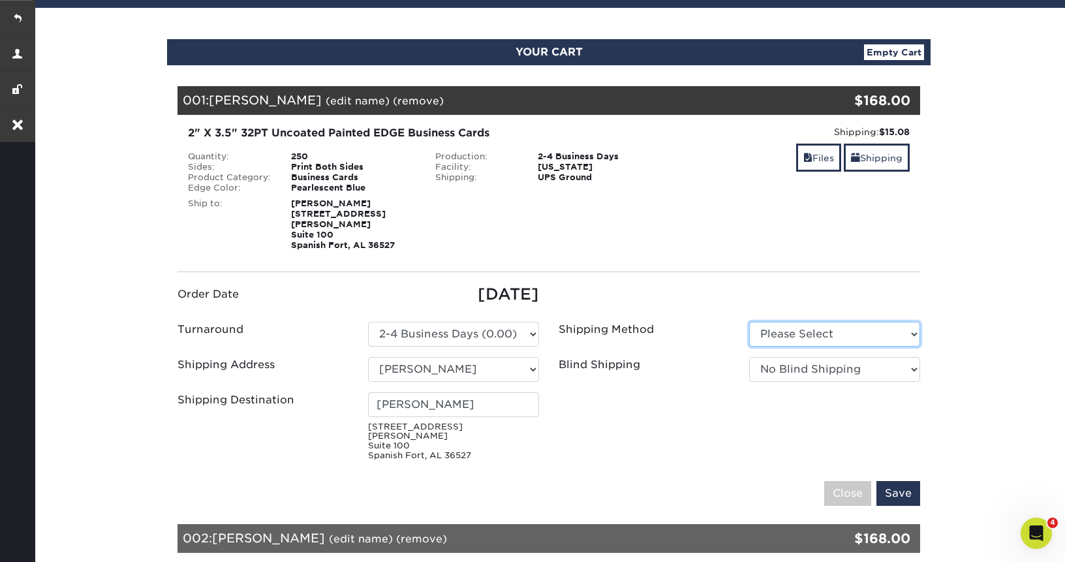
click at [835, 324] on select "Please Select Ground Shipping (+$15.08) 3 Day Shipping Service (+$16.56)" at bounding box center [834, 334] width 171 height 25
select select "03"
click at [749, 322] on select "Please Select Ground Shipping (+$15.08) 3 Day Shipping Service (+$16.56)" at bounding box center [834, 334] width 171 height 25
click at [912, 481] on input "Save" at bounding box center [898, 493] width 44 height 25
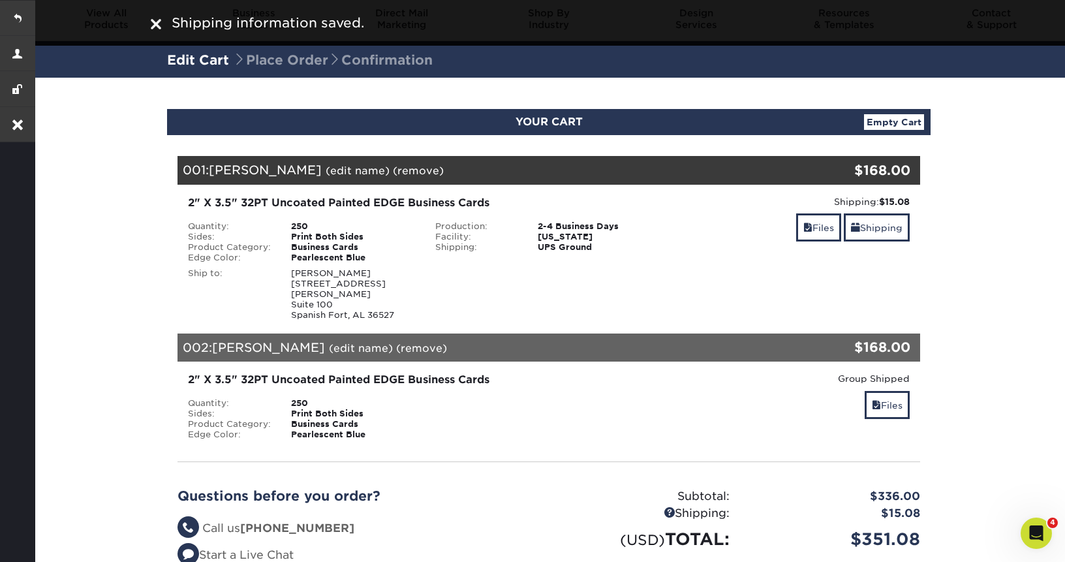
scroll to position [0, 0]
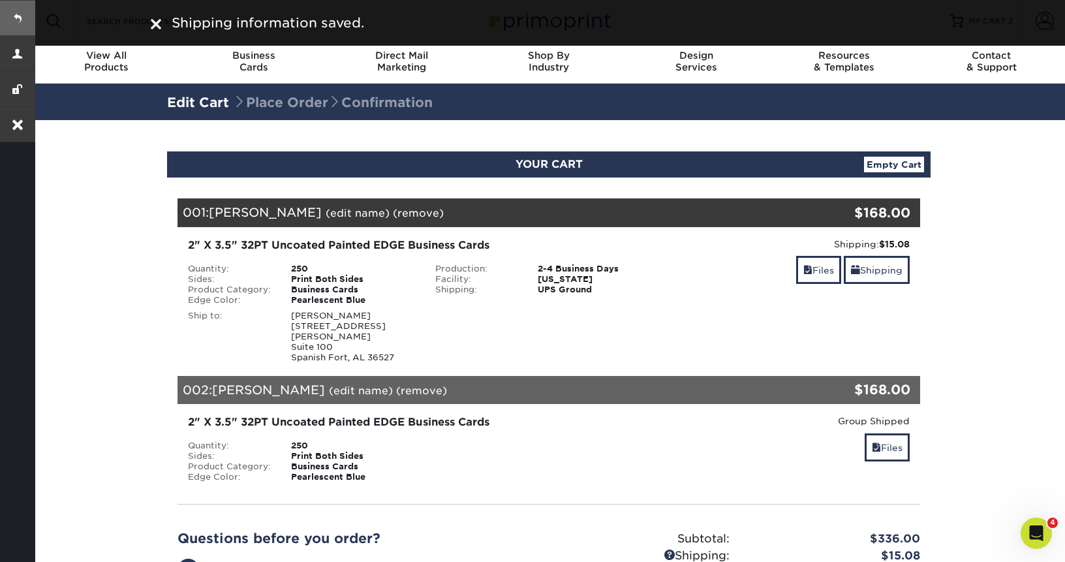
click at [18, 18] on link at bounding box center [17, 17] width 35 height 35
